Goal: Information Seeking & Learning: Learn about a topic

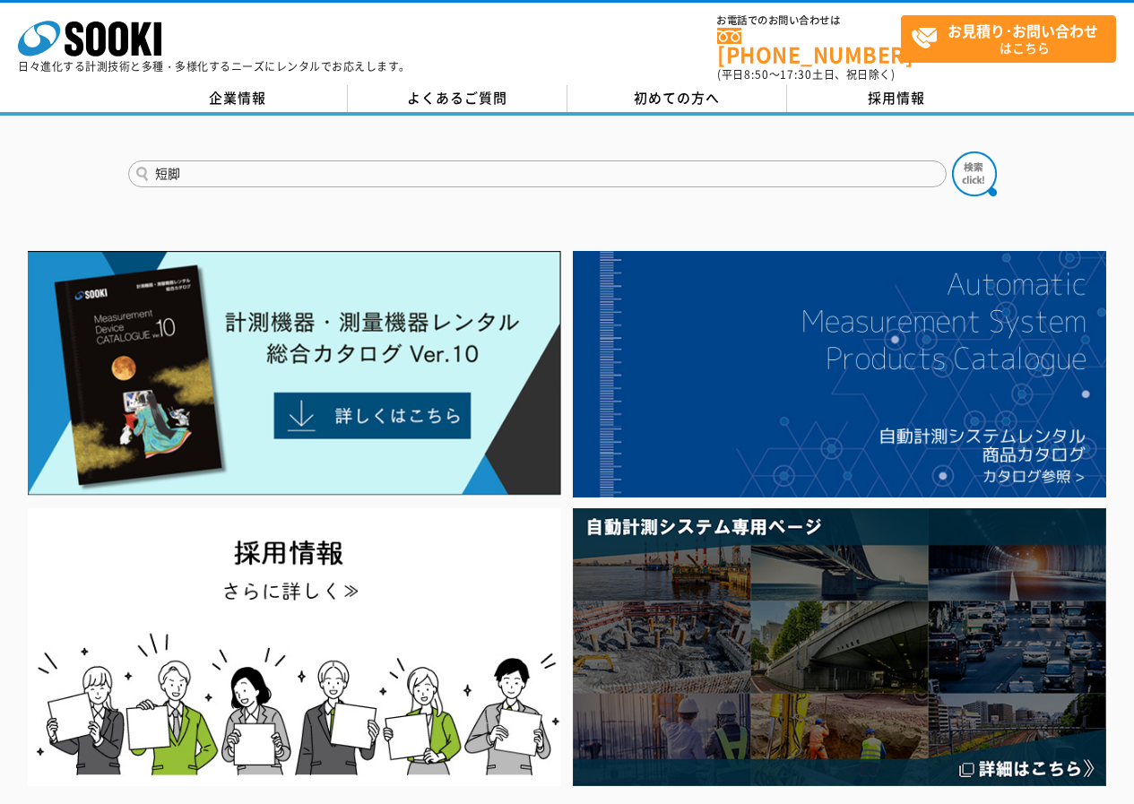
type input "短脚"
click at [952, 151] on button at bounding box center [974, 173] width 45 height 45
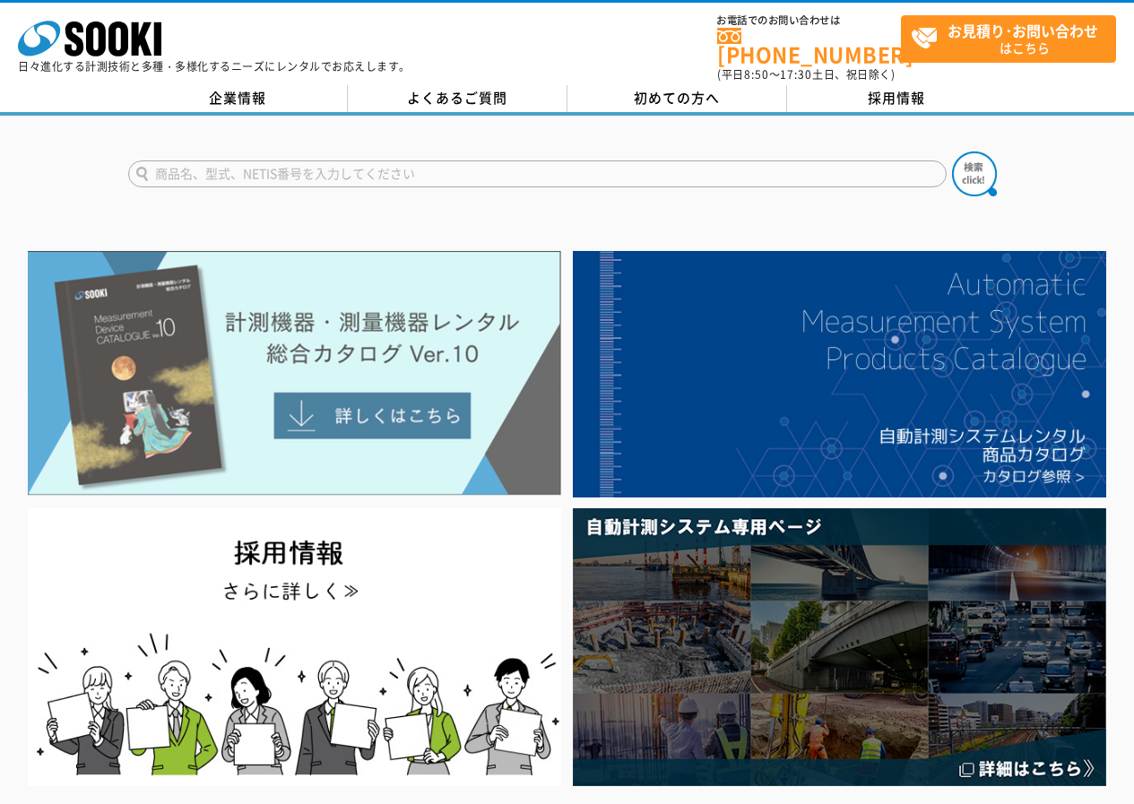
click at [293, 350] on img at bounding box center [294, 373] width 533 height 245
